Goal: Check status: Check status

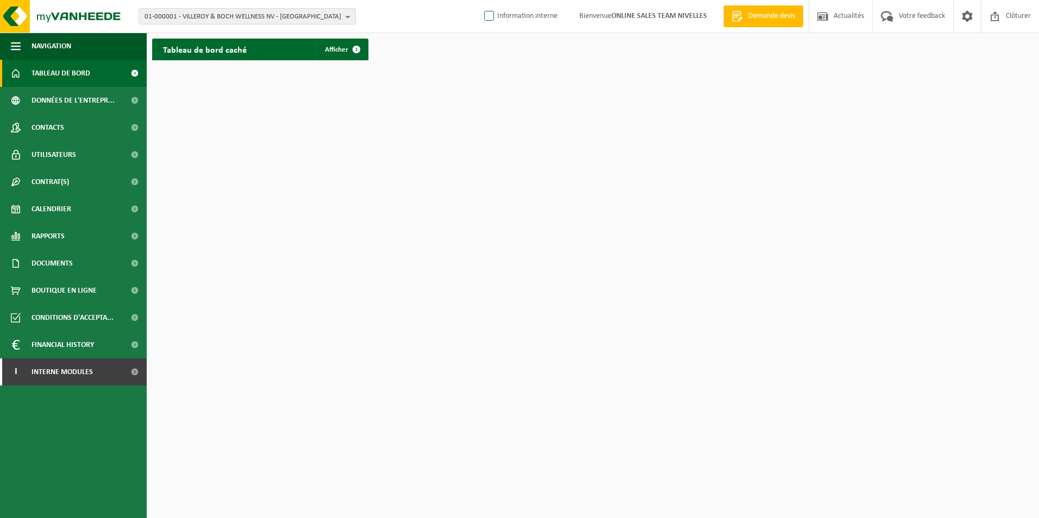
click at [489, 14] on label "Information interne" at bounding box center [519, 16] width 75 height 16
click at [480, 0] on input "Information interne" at bounding box center [480, -1] width 1 height 1
checkbox input "true"
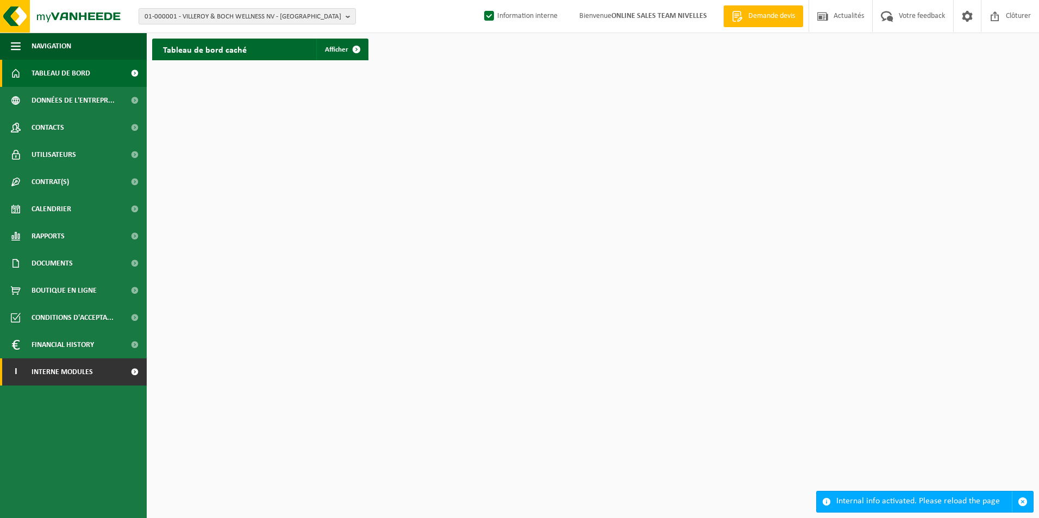
click at [102, 366] on link "I Interne modules" at bounding box center [73, 371] width 147 height 27
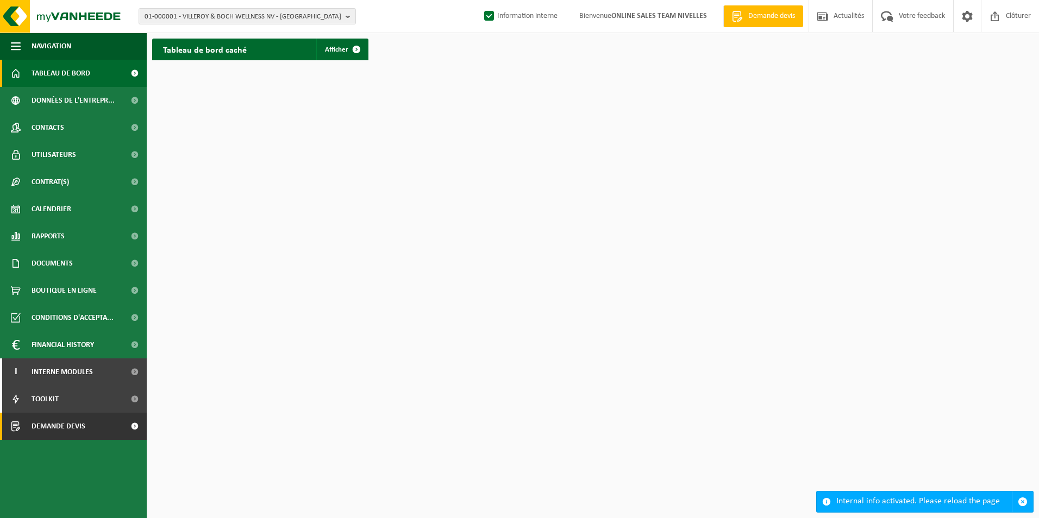
click at [84, 428] on span "Demande devis" at bounding box center [59, 426] width 54 height 27
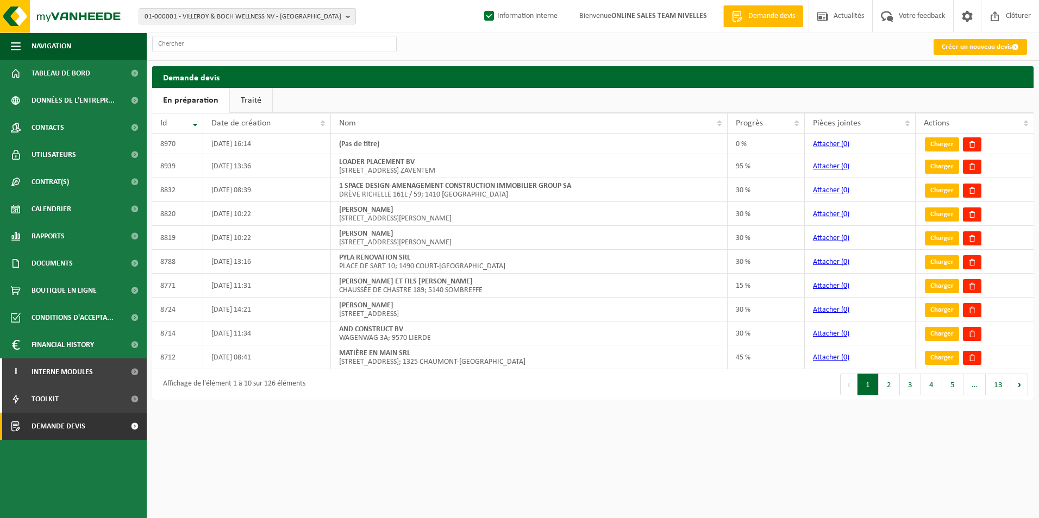
click at [255, 95] on link "Traité" at bounding box center [251, 100] width 42 height 25
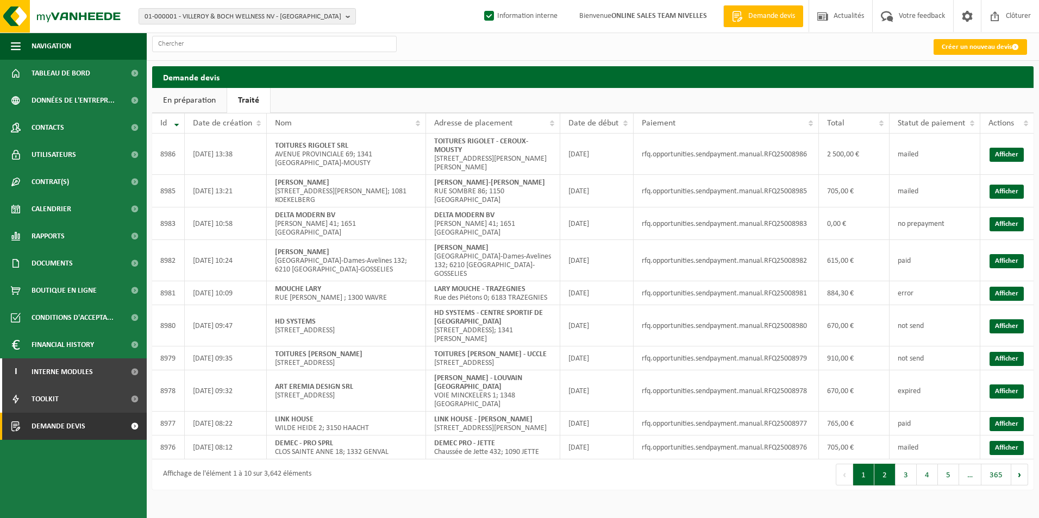
click at [894, 476] on button "2" at bounding box center [884, 475] width 21 height 22
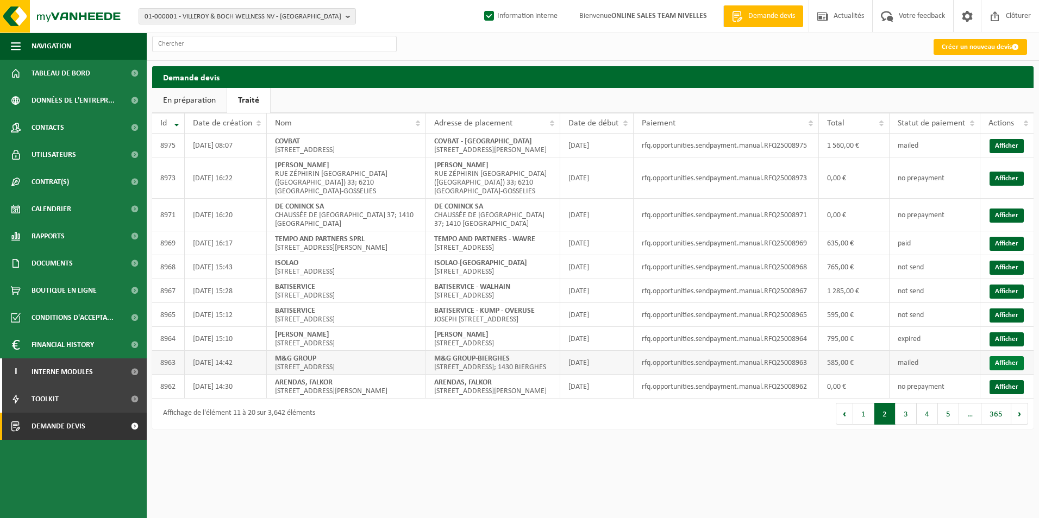
click at [998, 370] on link "Afficher" at bounding box center [1006, 363] width 34 height 14
click at [1003, 347] on link "Afficher" at bounding box center [1006, 339] width 34 height 14
click at [1010, 347] on link "Afficher" at bounding box center [1006, 339] width 34 height 14
click at [998, 275] on link "Afficher" at bounding box center [1006, 268] width 34 height 14
click at [1000, 249] on link "Afficher" at bounding box center [1006, 244] width 34 height 14
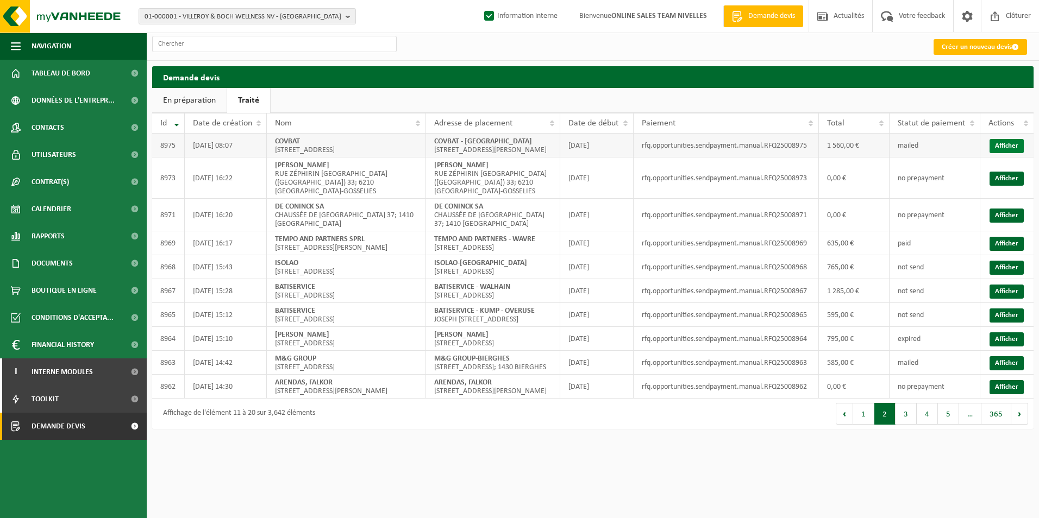
click at [1005, 148] on link "Afficher" at bounding box center [1006, 146] width 34 height 14
click at [871, 425] on button "1" at bounding box center [863, 414] width 21 height 22
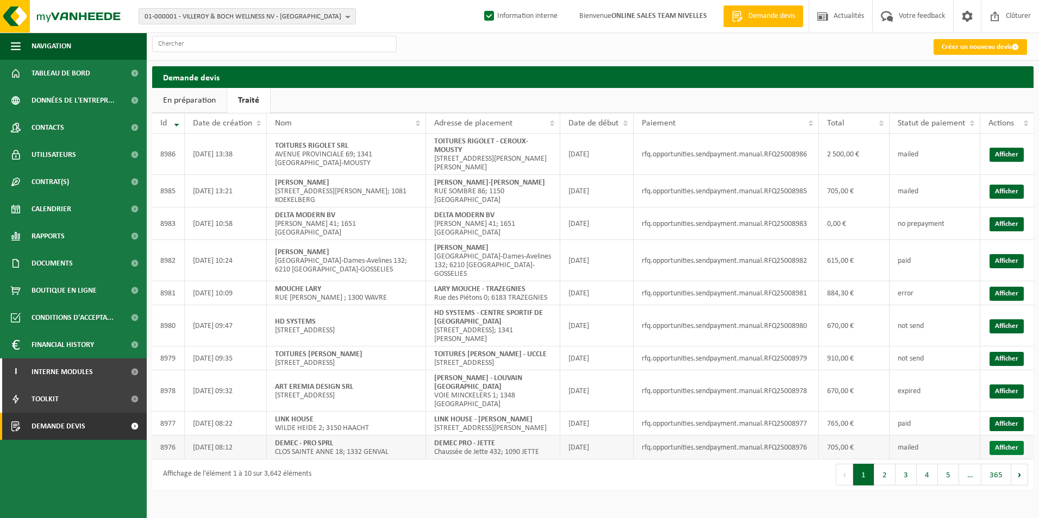
click at [1008, 449] on link "Afficher" at bounding box center [1006, 448] width 34 height 14
click at [999, 417] on link "Afficher" at bounding box center [1006, 424] width 34 height 14
click at [1012, 419] on link "Afficher" at bounding box center [1006, 424] width 34 height 14
click at [1002, 385] on link "Afficher" at bounding box center [1006, 392] width 34 height 14
click at [1010, 352] on link "Afficher" at bounding box center [1006, 359] width 34 height 14
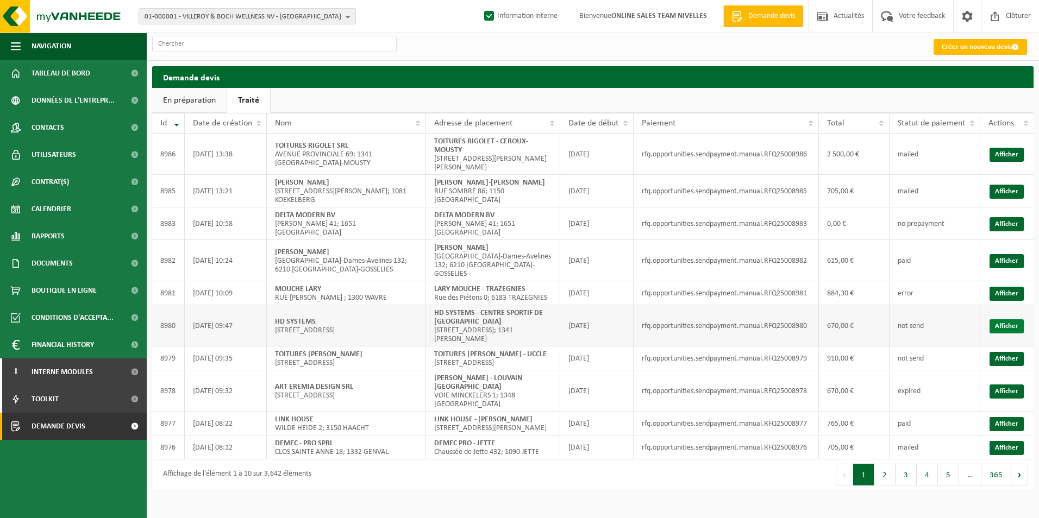
click at [1021, 319] on link "Afficher" at bounding box center [1006, 326] width 34 height 14
click at [996, 287] on link "Afficher" at bounding box center [1006, 294] width 34 height 14
click at [1003, 254] on link "Afficher" at bounding box center [1006, 261] width 34 height 14
click at [997, 287] on link "Afficher" at bounding box center [1006, 294] width 34 height 14
click at [1008, 193] on link "Afficher" at bounding box center [1006, 192] width 34 height 14
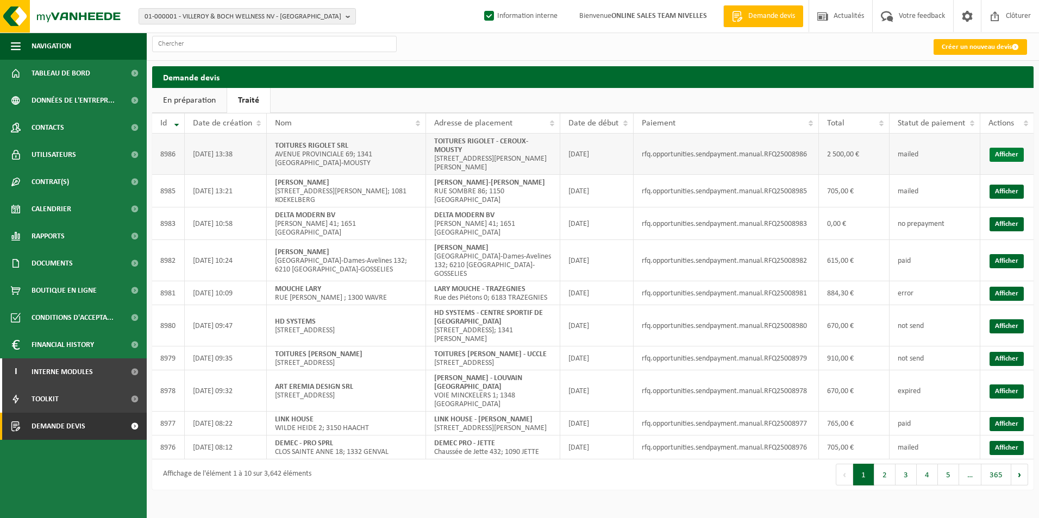
click at [1010, 155] on link "Afficher" at bounding box center [1006, 155] width 34 height 14
click at [884, 475] on button "2" at bounding box center [884, 475] width 21 height 22
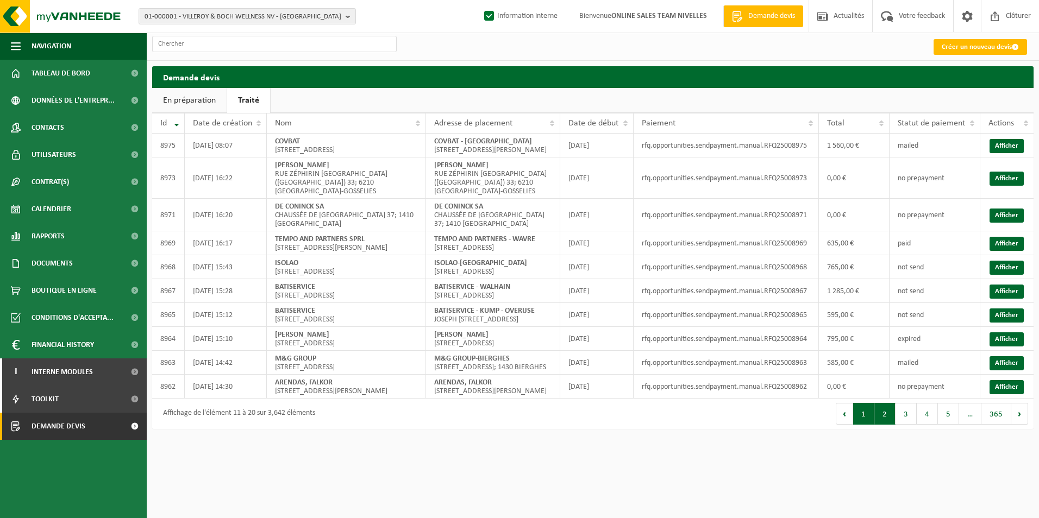
click at [870, 425] on button "1" at bounding box center [863, 414] width 21 height 22
